Goal: Task Accomplishment & Management: Manage account settings

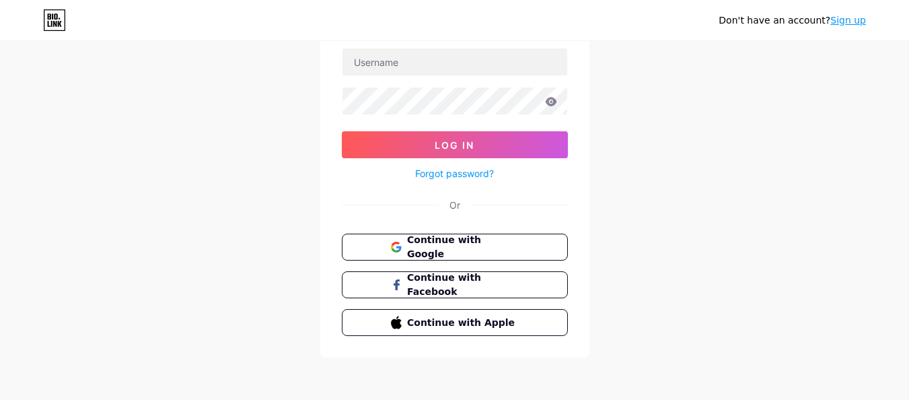
drag, startPoint x: 507, startPoint y: 246, endPoint x: 579, endPoint y: 219, distance: 77.1
click at [509, 246] on span "Continue with Google" at bounding box center [462, 247] width 111 height 28
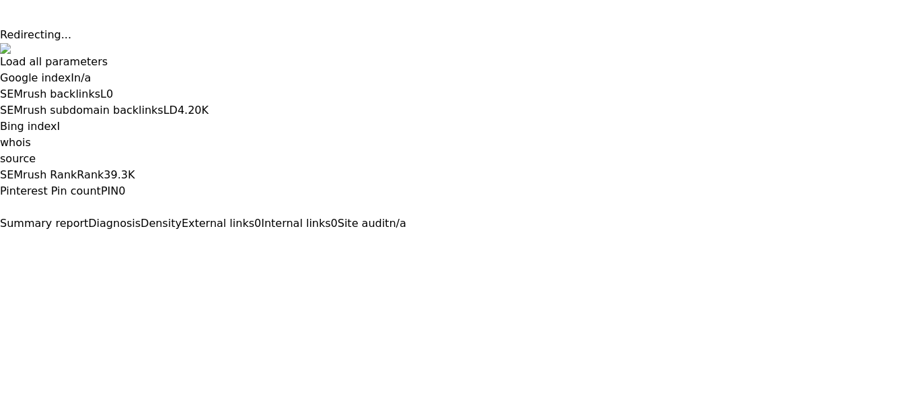
click at [0, 243] on button at bounding box center [0, 243] width 0 height 0
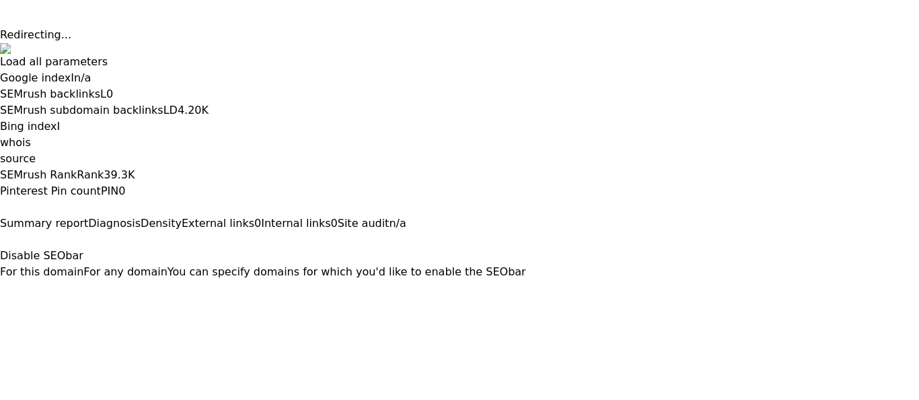
click at [83, 264] on button "For this domain" at bounding box center [41, 272] width 83 height 16
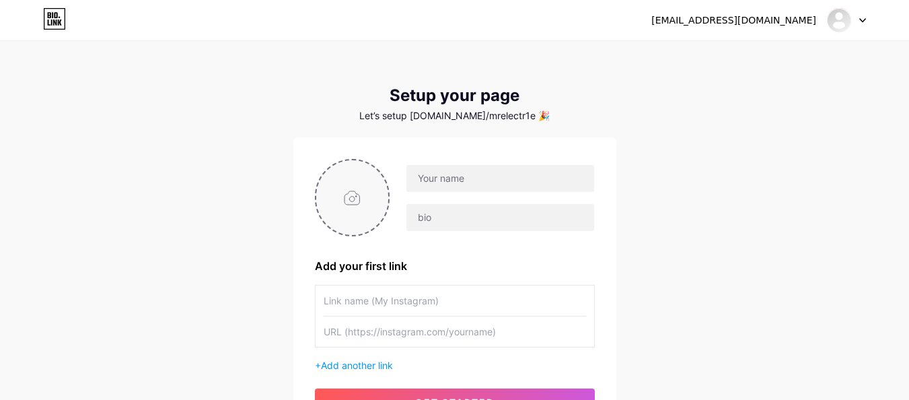
click at [341, 199] on input "file" at bounding box center [352, 197] width 73 height 75
type input "C:\fakepath\logo1.jpg"
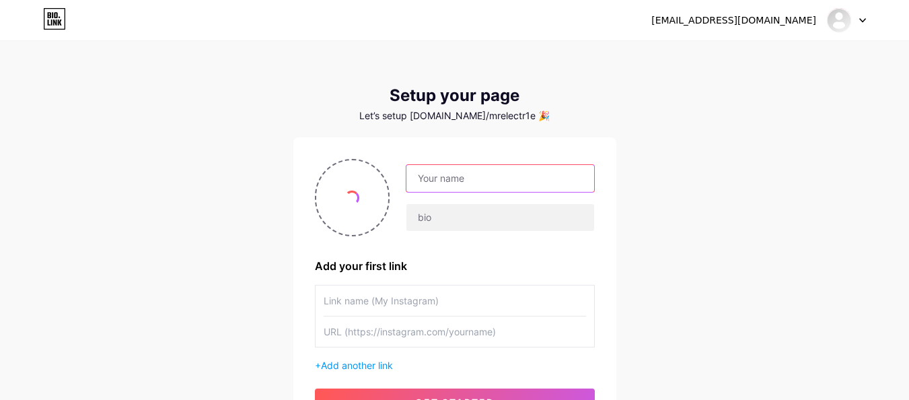
click at [471, 176] on input "text" at bounding box center [499, 178] width 187 height 27
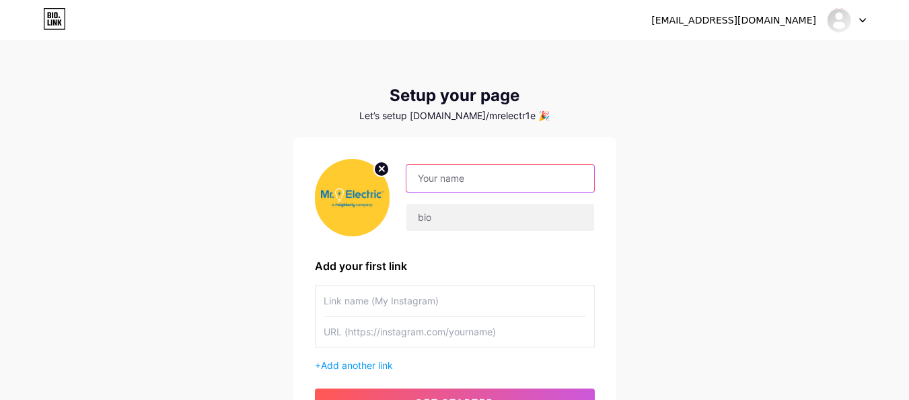
click at [442, 179] on input "text" at bounding box center [499, 178] width 187 height 27
paste input "Mr. Electric of Austin"
type input "Mr. Electric of Austin"
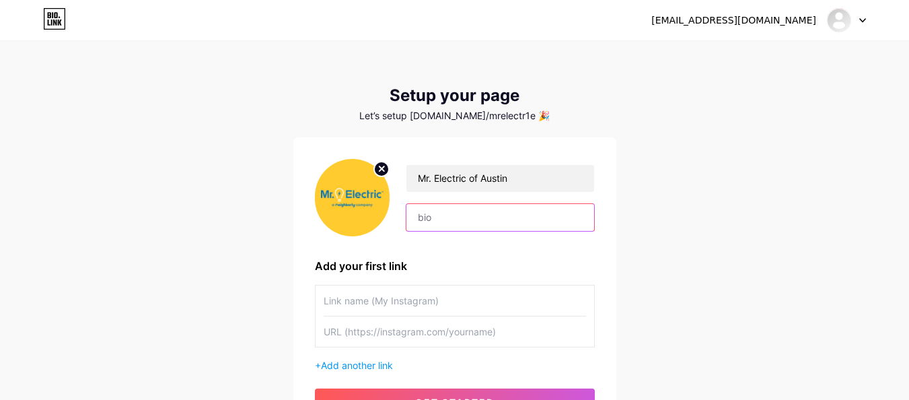
click at [468, 221] on input "text" at bounding box center [499, 217] width 187 height 27
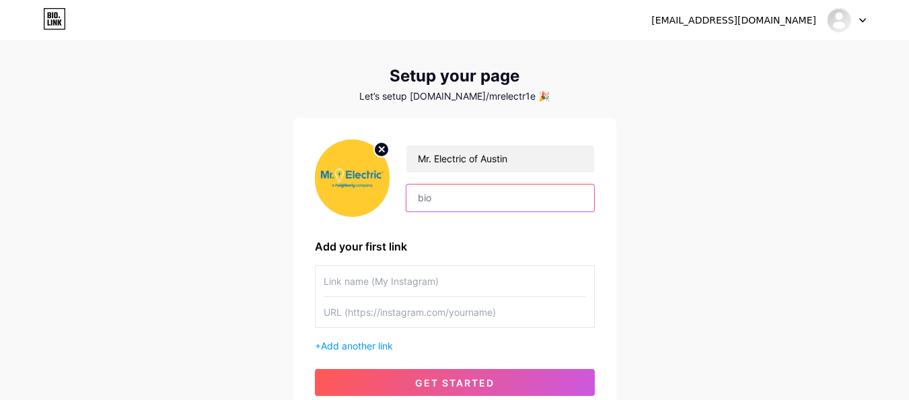
scroll to position [134, 0]
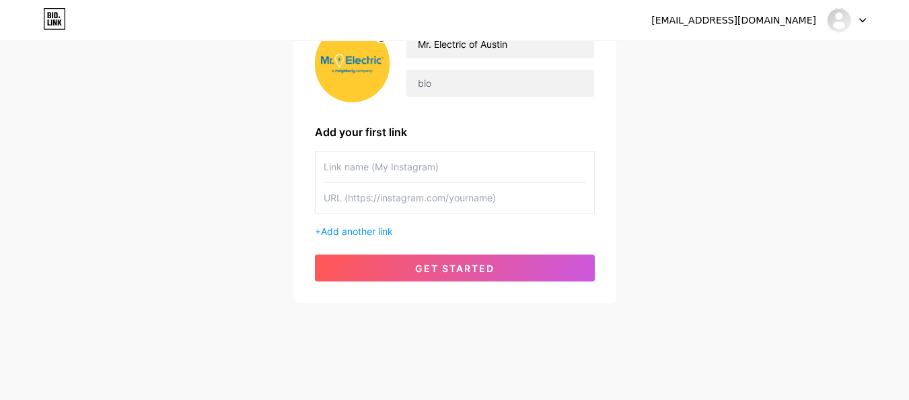
click at [394, 176] on input "text" at bounding box center [455, 166] width 262 height 30
click at [729, 159] on div "[EMAIL_ADDRESS][DOMAIN_NAME] Dashboard Logout Setup your page Let’s setup [DOMA…" at bounding box center [454, 106] width 909 height 480
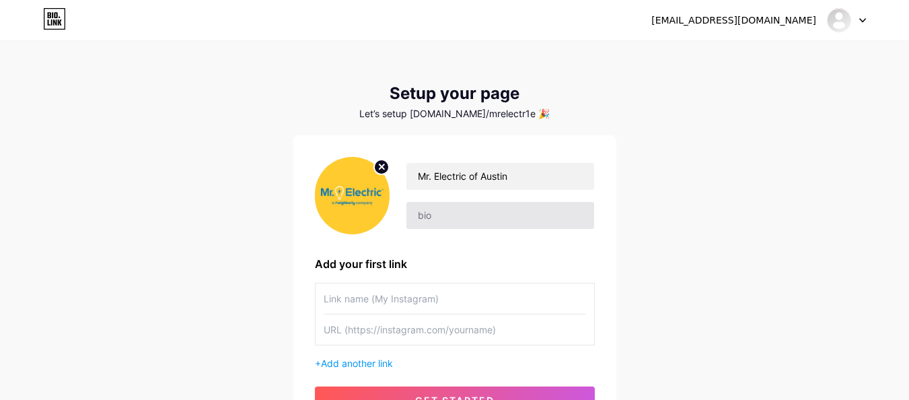
scroll to position [0, 0]
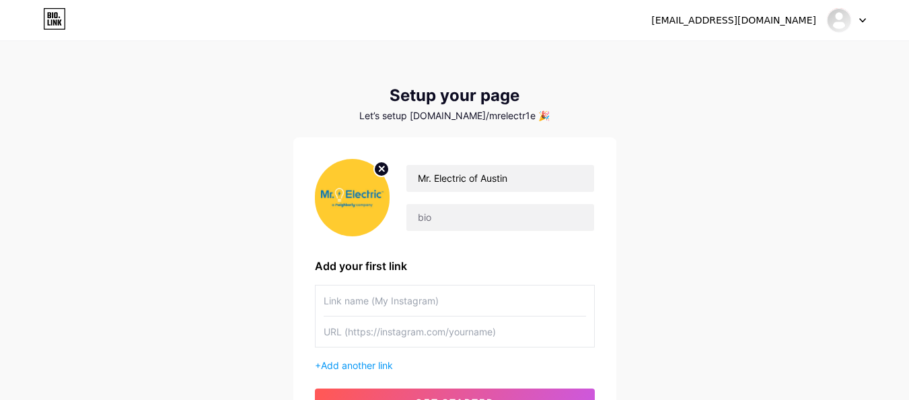
click at [432, 287] on input "text" at bounding box center [455, 300] width 262 height 30
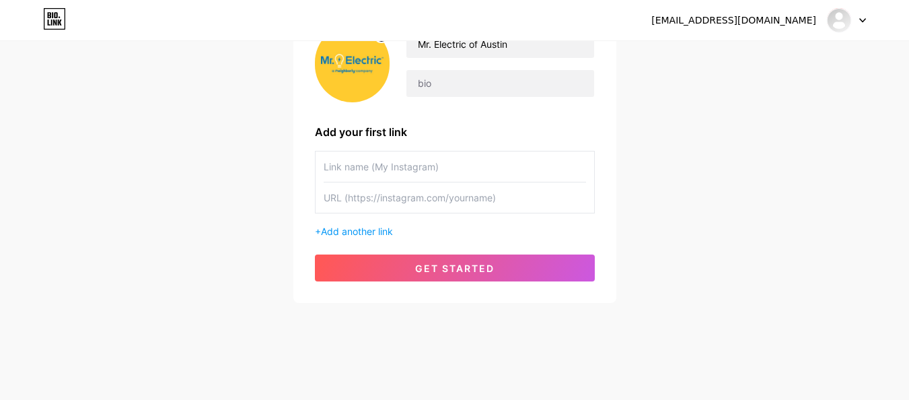
click at [451, 200] on input "text" at bounding box center [455, 197] width 262 height 30
paste input "[URL][DOMAIN_NAME]"
type input "[URL][DOMAIN_NAME]"
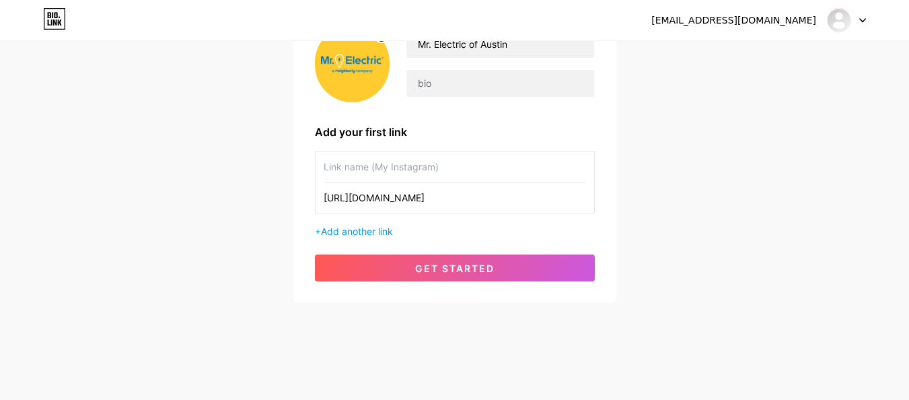
click at [451, 165] on input "text" at bounding box center [455, 166] width 262 height 30
paste input "What To Expect From A Professional Electrical Service Visit"
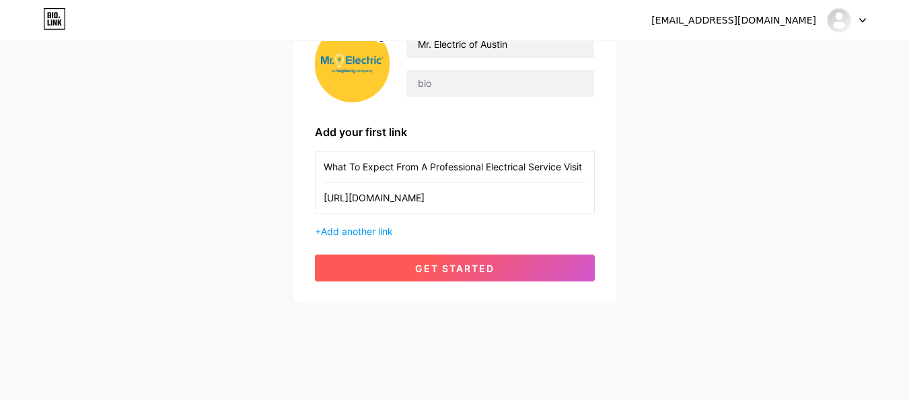
type input "What To Expect From A Professional Electrical Service Visit"
click at [410, 272] on button "get started" at bounding box center [455, 267] width 280 height 27
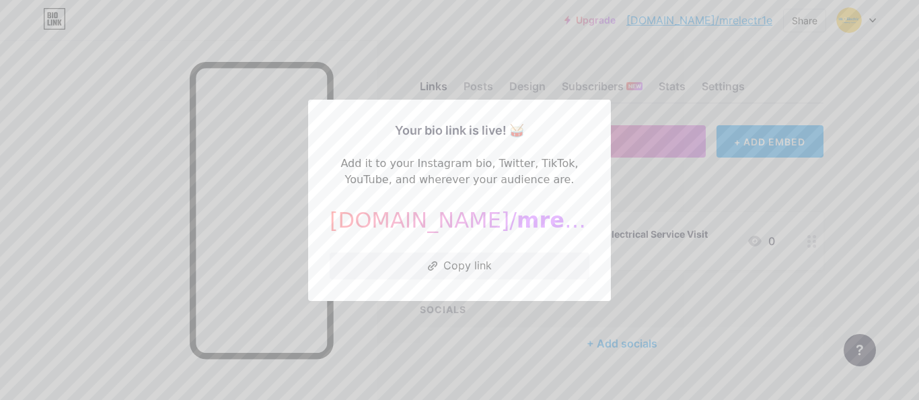
click at [163, 125] on div at bounding box center [459, 200] width 919 height 400
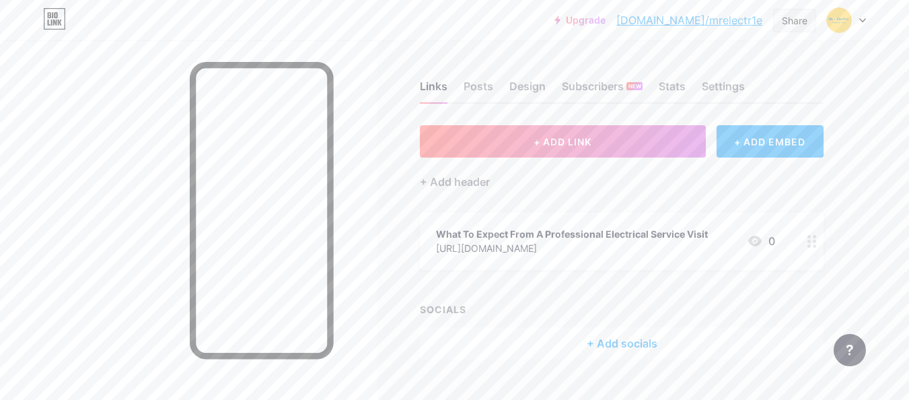
click at [791, 24] on div "Share" at bounding box center [795, 20] width 26 height 14
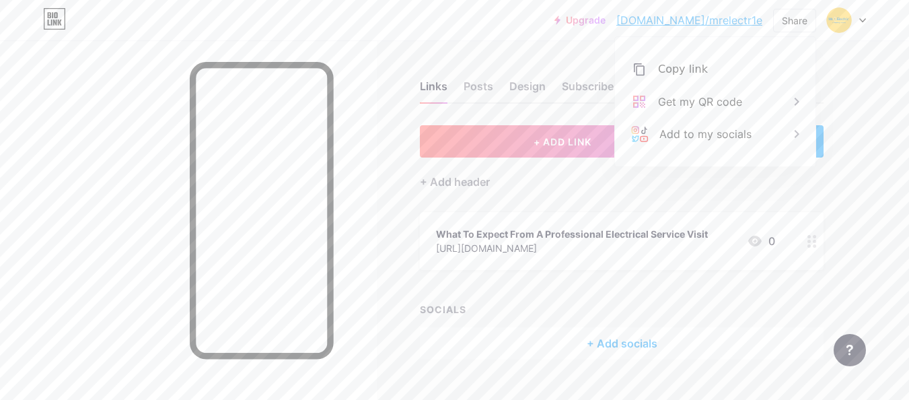
click at [834, 50] on div "Links Posts Design Subscribers NEW Stats Settings + ADD LINK + ADD EMBED + Add …" at bounding box center [440, 233] width 880 height 386
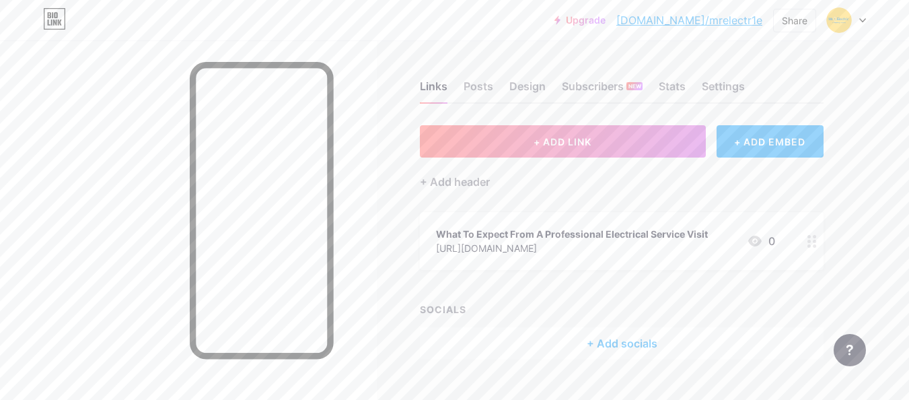
click at [853, 18] on div at bounding box center [846, 20] width 39 height 24
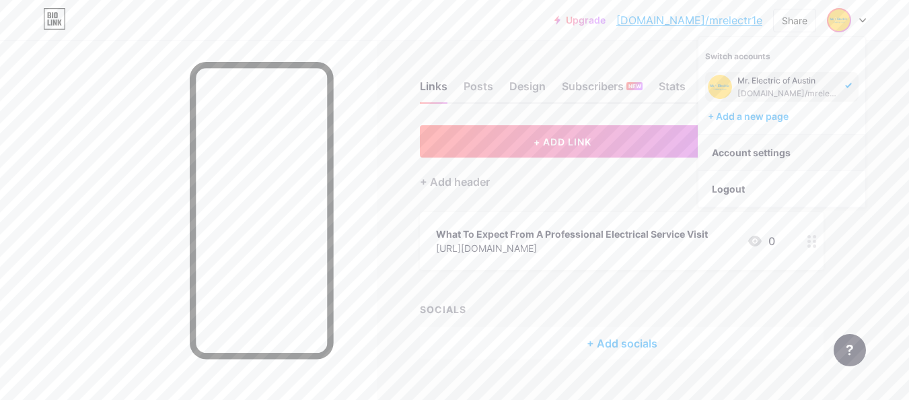
click at [757, 151] on link "Account settings" at bounding box center [781, 153] width 167 height 36
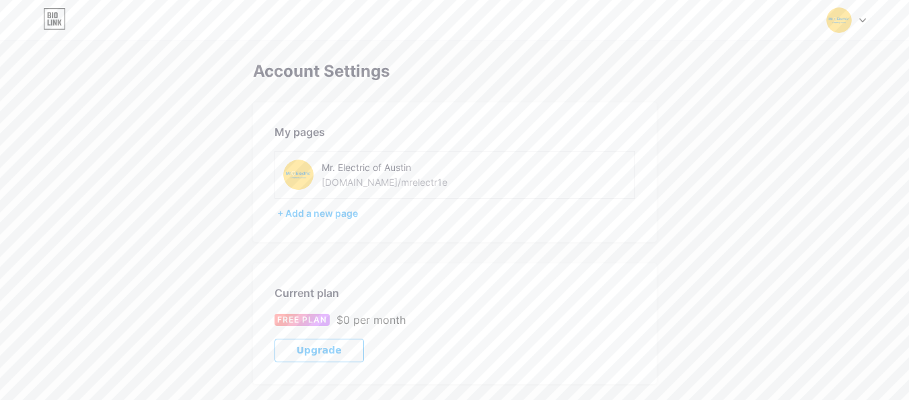
click at [402, 170] on div "Mr. Electric of Austin" at bounding box center [417, 167] width 190 height 14
click at [417, 231] on div "My pages Mr. Electric of Austin [DOMAIN_NAME]/mrelectr1e + Add a new page" at bounding box center [455, 171] width 404 height 139
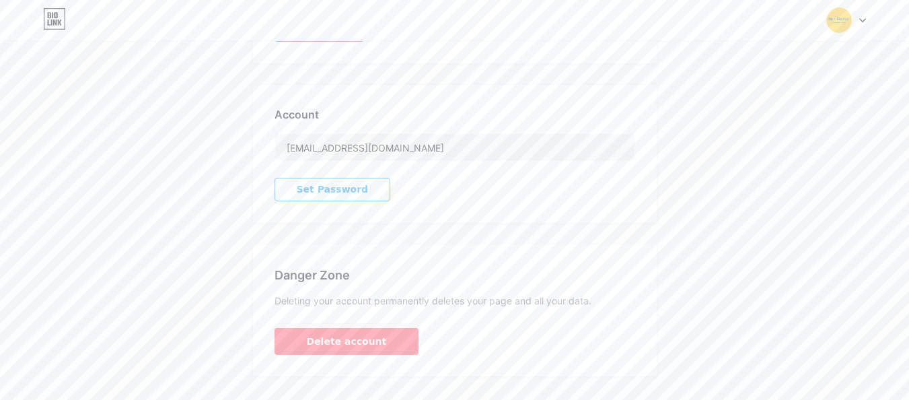
scroll to position [350, 0]
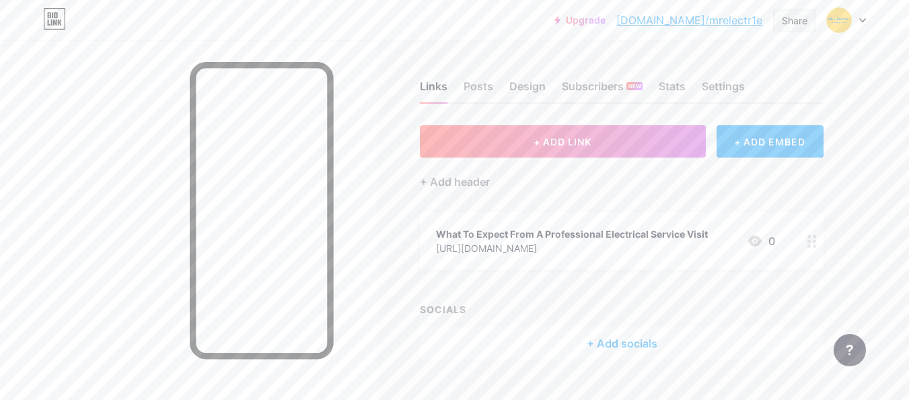
click at [792, 24] on div "Share" at bounding box center [795, 20] width 26 height 14
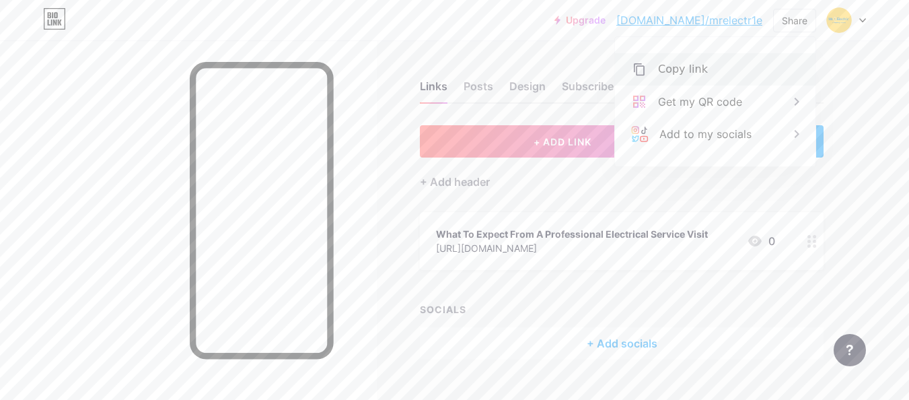
click at [765, 63] on div "Copy link" at bounding box center [715, 69] width 200 height 32
click at [159, 83] on div at bounding box center [188, 240] width 377 height 400
